Goal: Transaction & Acquisition: Purchase product/service

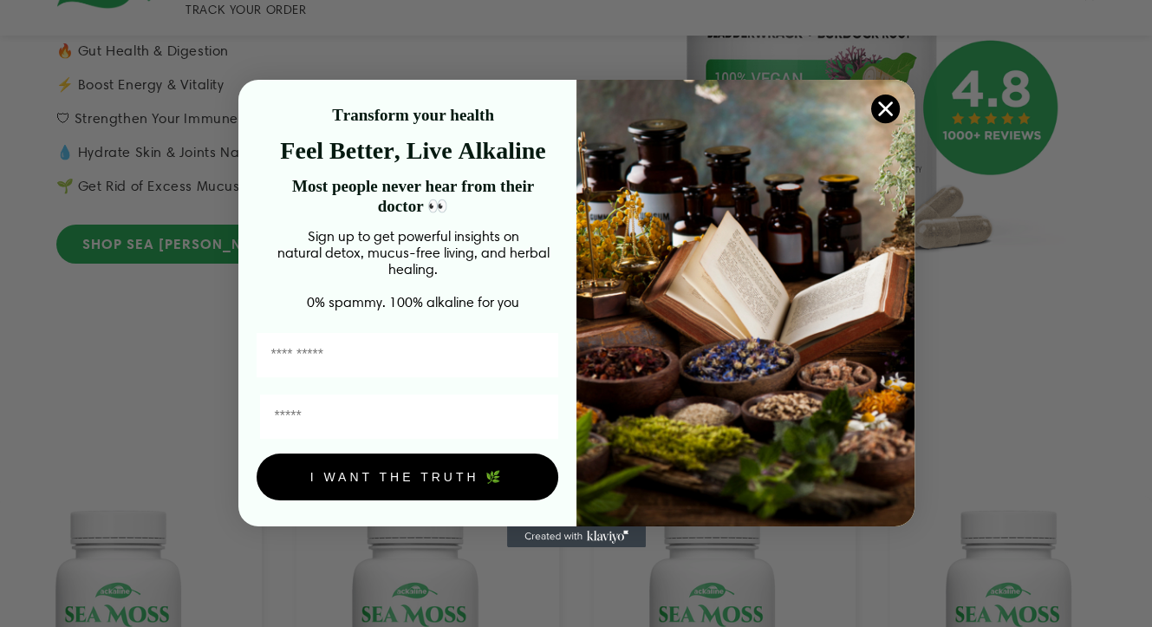
scroll to position [607, 0]
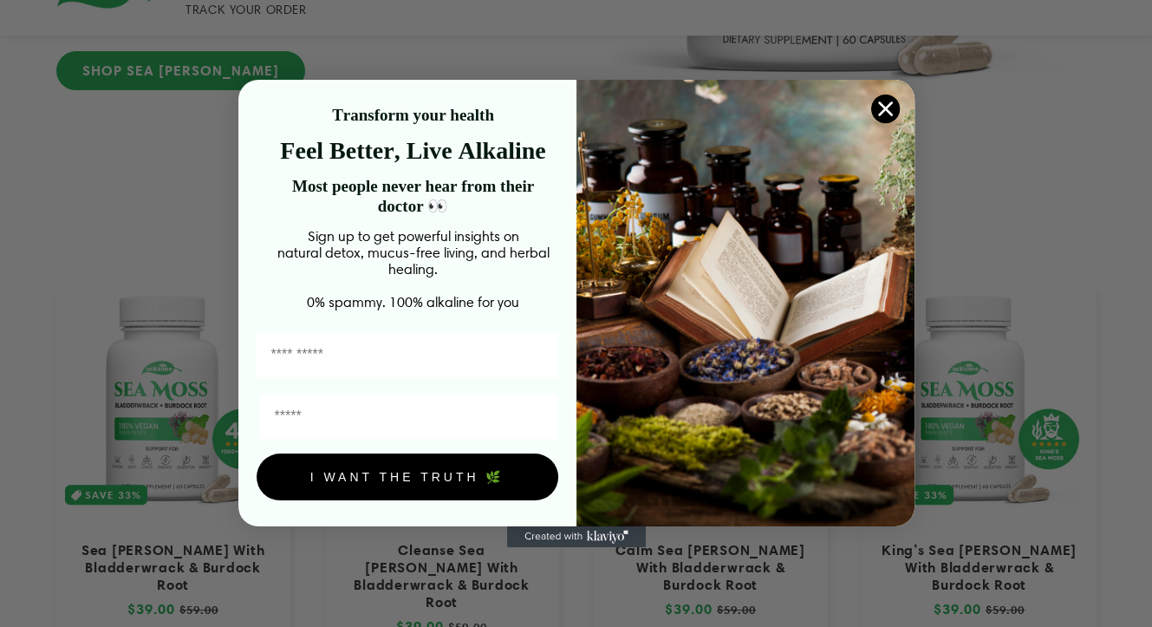
click at [879, 97] on circle "Close dialog" at bounding box center [884, 108] width 29 height 29
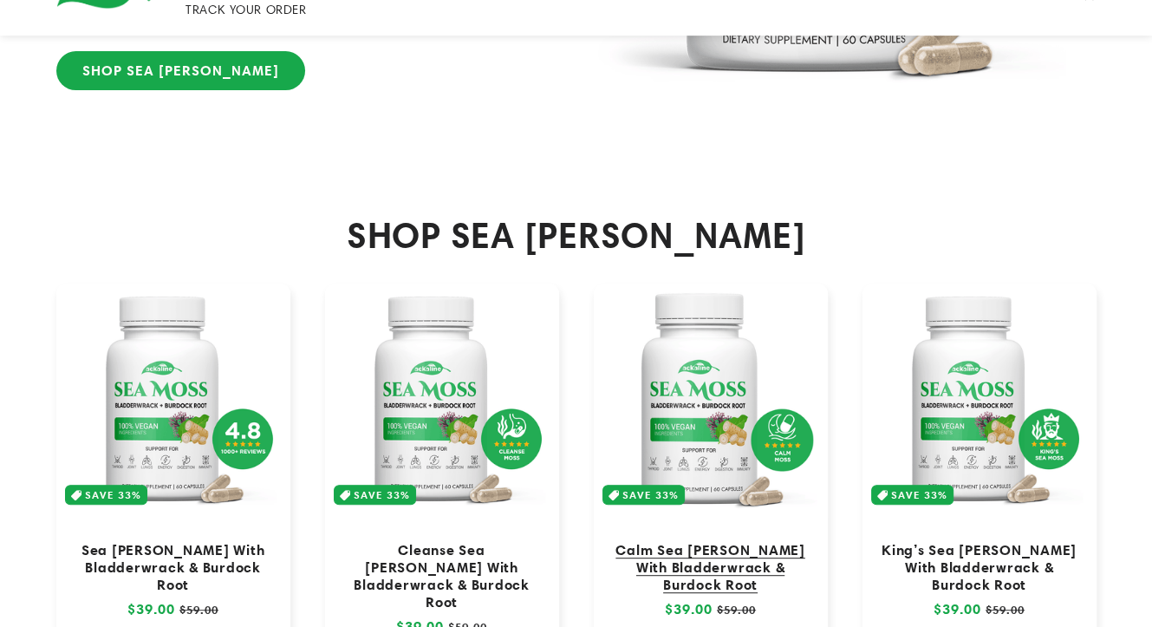
click at [765, 541] on link "Calm Sea [PERSON_NAME] With Bladderwrack & Burdock Root" at bounding box center [710, 567] width 199 height 52
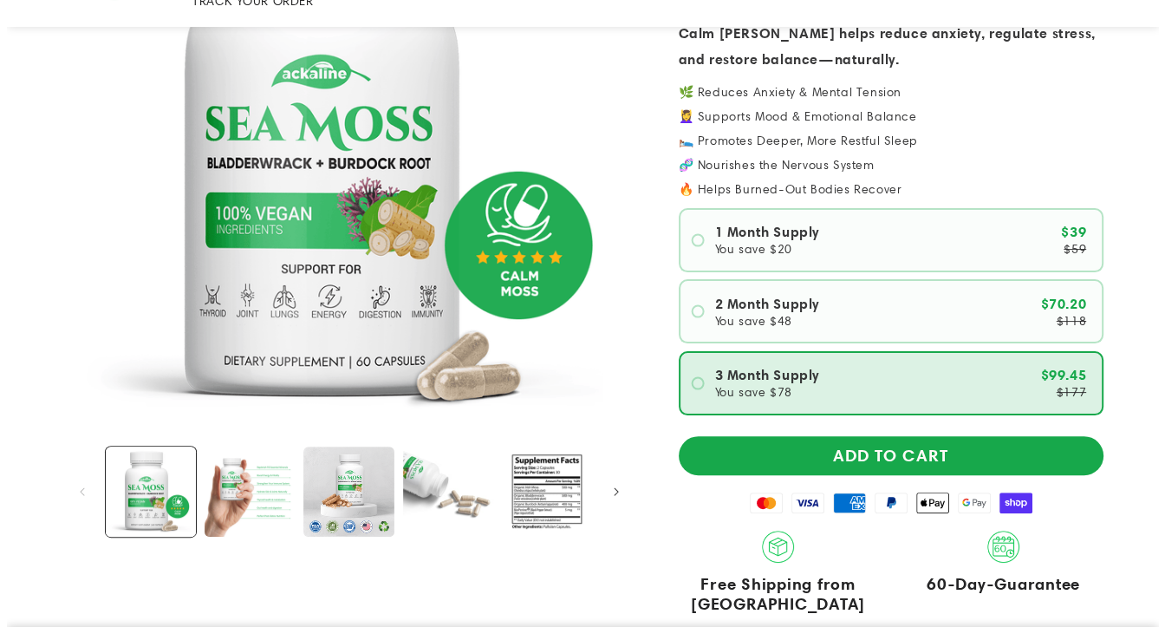
scroll to position [433, 0]
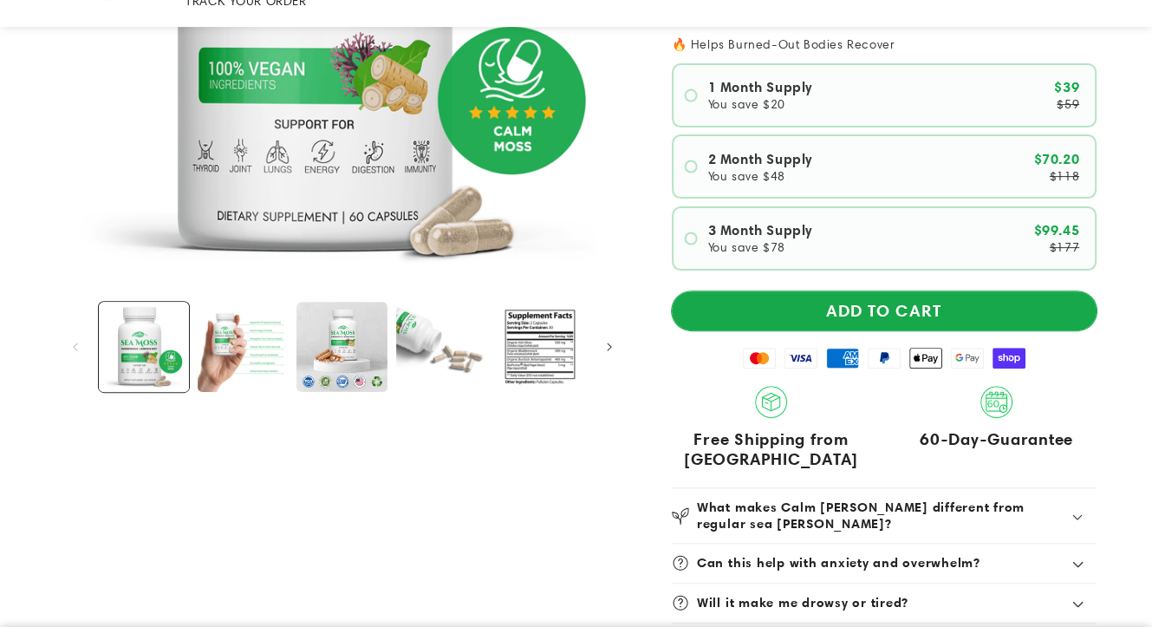
drag, startPoint x: 855, startPoint y: 263, endPoint x: 842, endPoint y: 278, distance: 20.3
click at [842, 291] on button "ADD TO CART" at bounding box center [884, 310] width 425 height 39
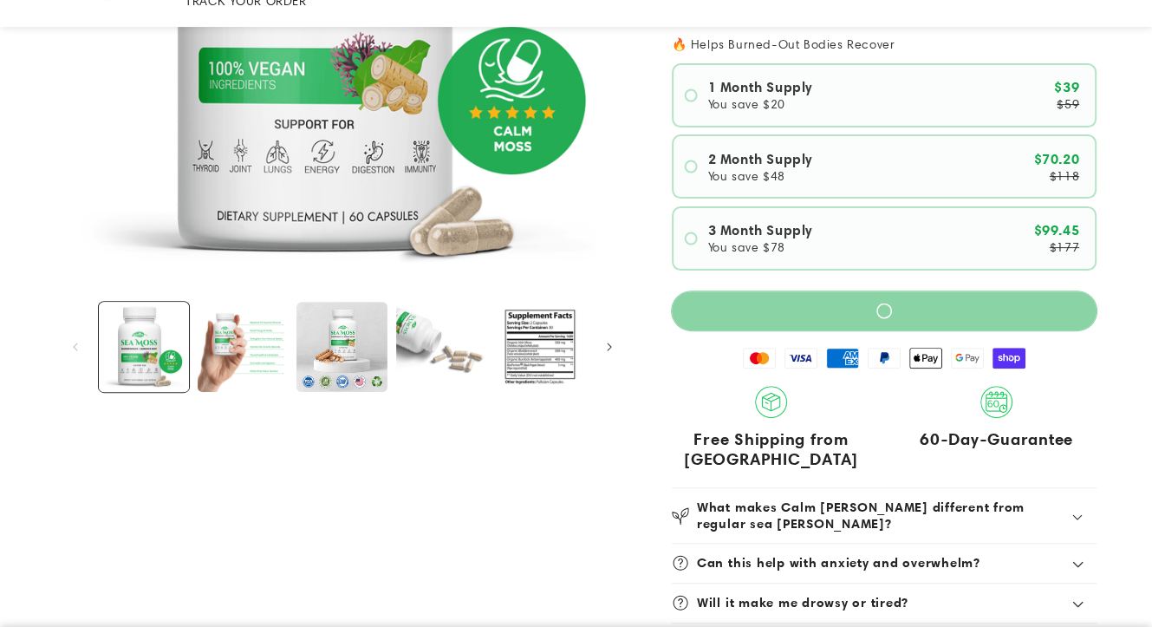
click at [842, 291] on button "ADD TO CART" at bounding box center [884, 310] width 425 height 39
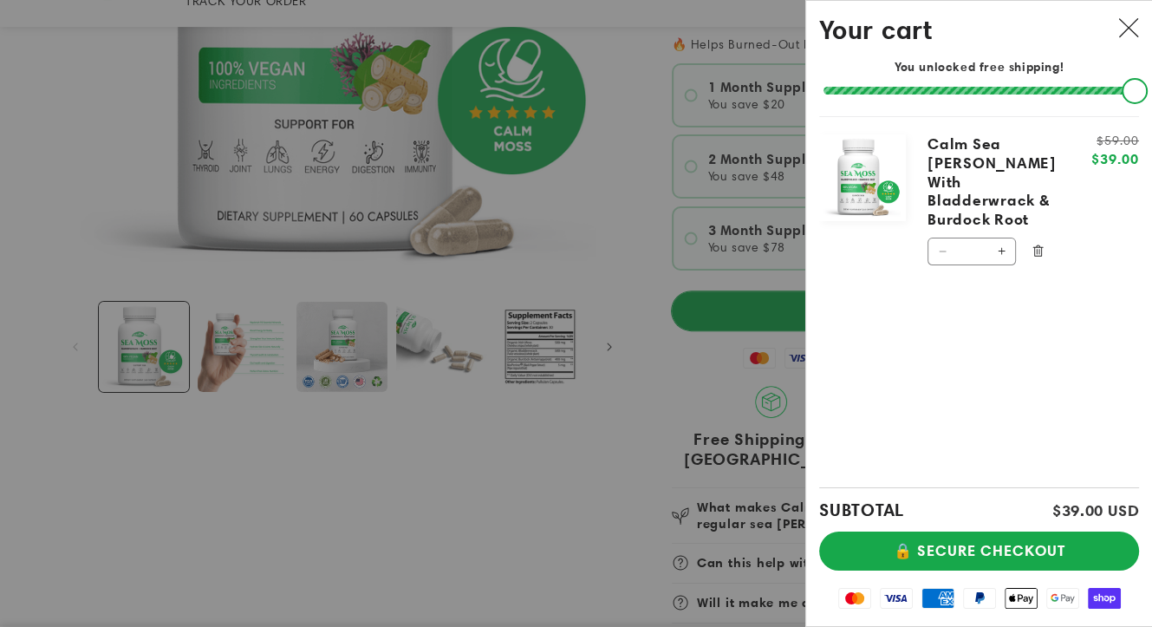
click at [842, 291] on button "ADD TO CART" at bounding box center [884, 310] width 425 height 39
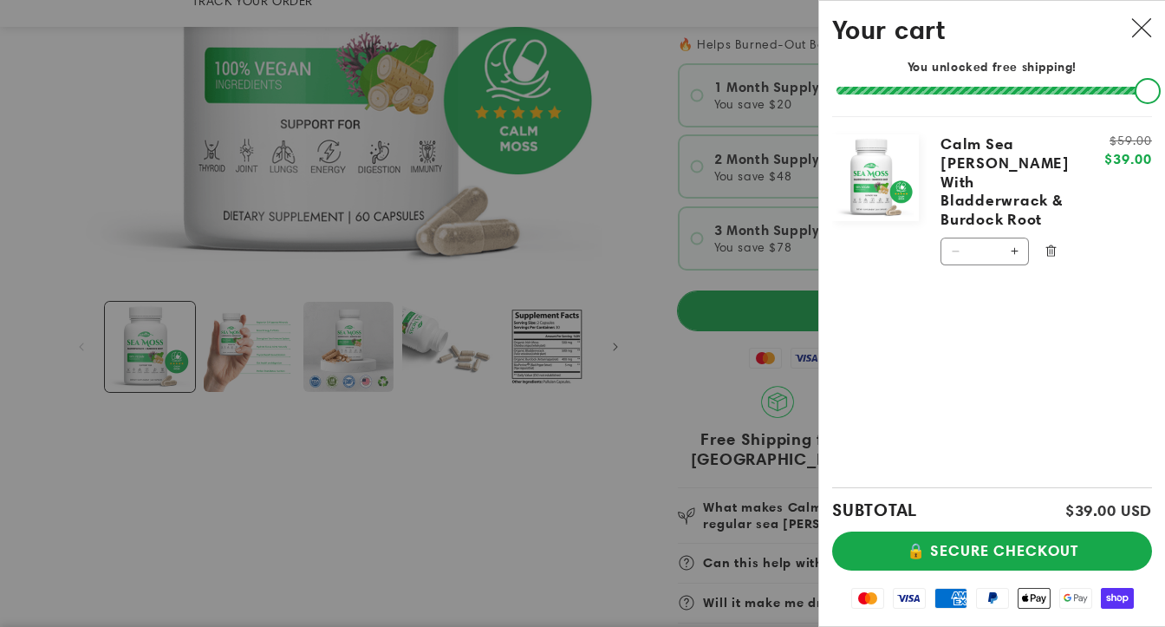
click at [842, 278] on div "Your cart You unlocked free shipping! Product image Product Total Quantity Calm…" at bounding box center [991, 313] width 347 height 627
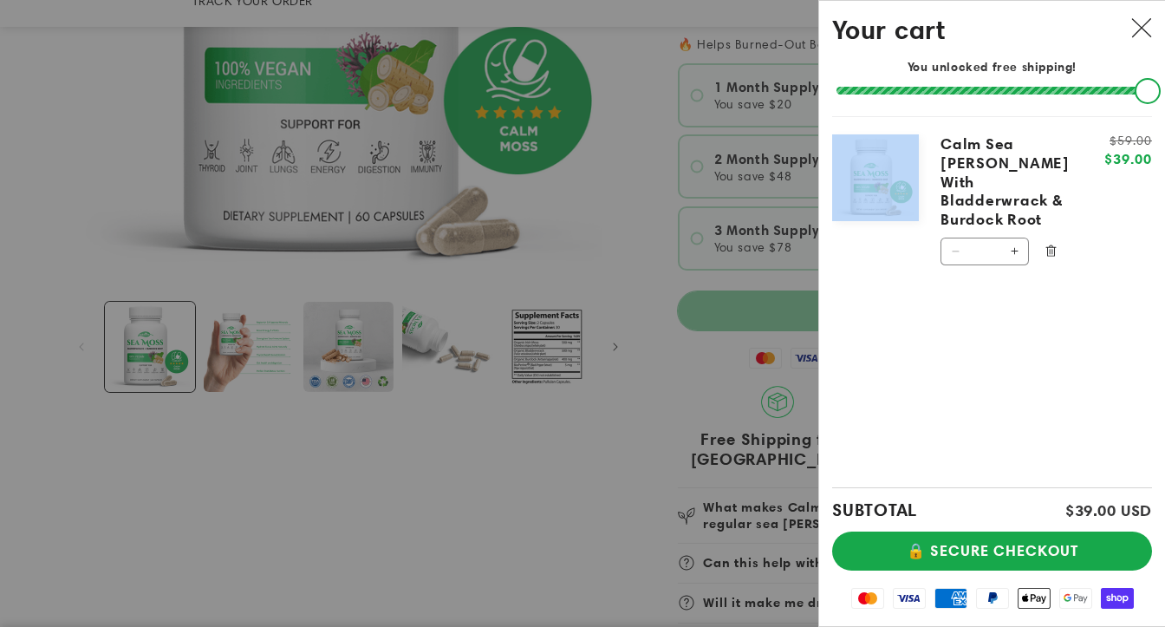
click at [842, 278] on div "Product image Product Total Quantity Calm Sea Moss With Bladderwrack & Burdock …" at bounding box center [992, 301] width 320 height 371
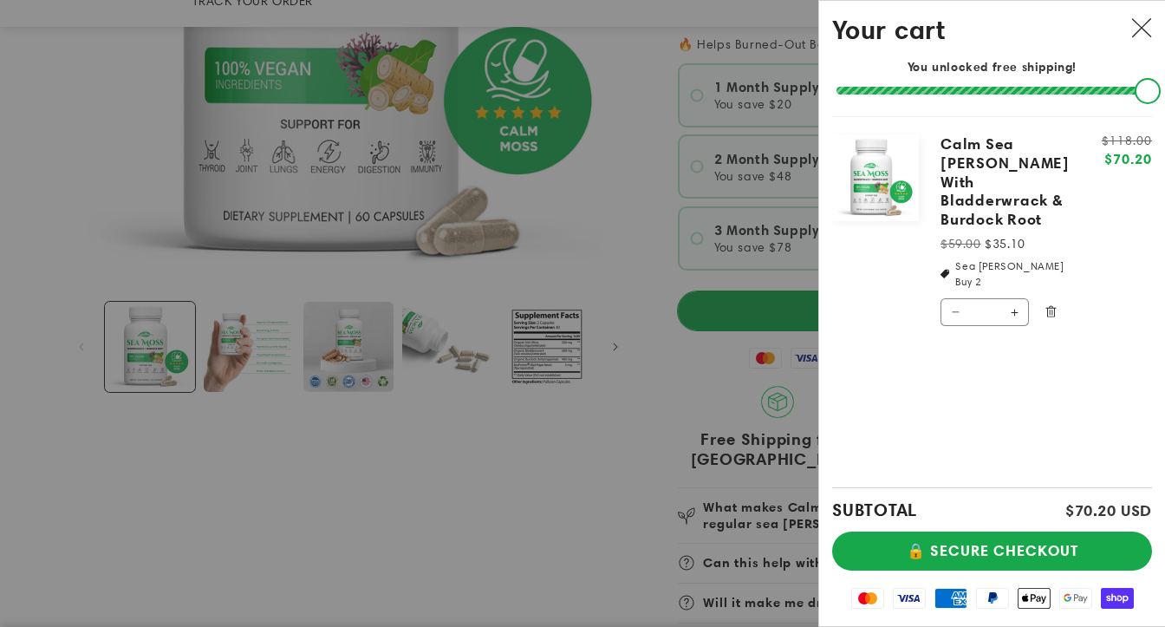
click at [842, 278] on link "Your cart" at bounding box center [875, 226] width 87 height 218
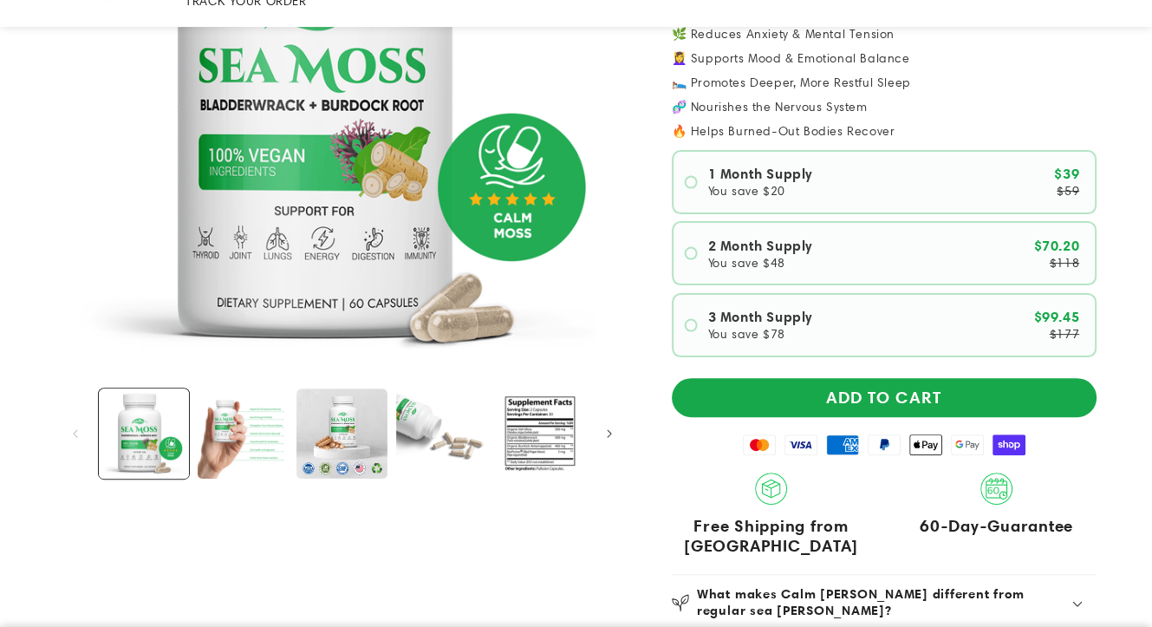
scroll to position [347, 0]
